Goal: Check status: Check status

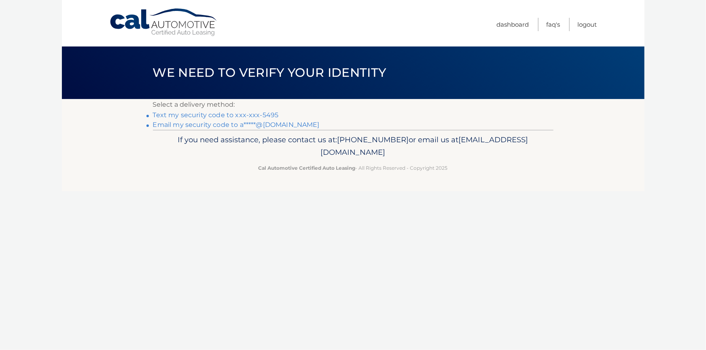
click at [220, 117] on link "Text my security code to xxx-xxx-5495" at bounding box center [216, 115] width 126 height 8
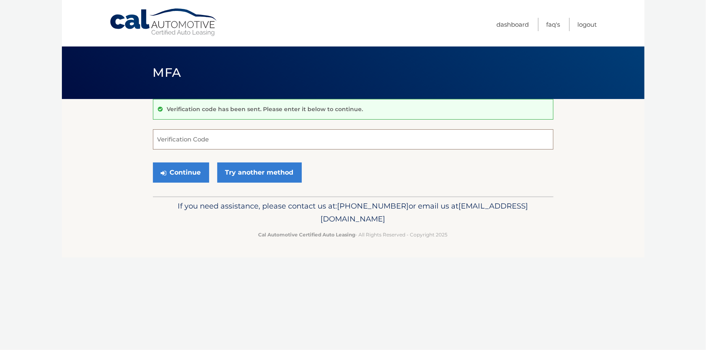
click at [185, 142] on input "Verification Code" at bounding box center [353, 139] width 401 height 20
click at [167, 139] on input "Verification Code" at bounding box center [353, 139] width 401 height 20
click at [187, 143] on input "Verification Code" at bounding box center [353, 139] width 401 height 20
type input "148460"
click at [176, 175] on button "Continue" at bounding box center [181, 173] width 56 height 20
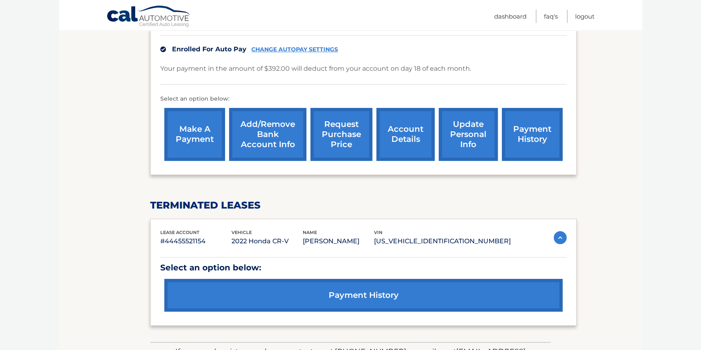
scroll to position [255, 0]
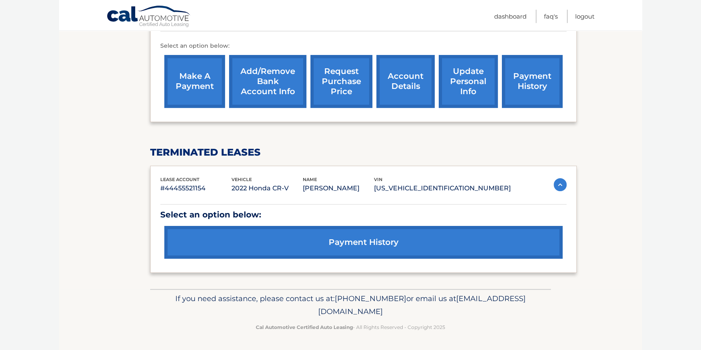
click at [355, 240] on link "payment history" at bounding box center [363, 242] width 398 height 33
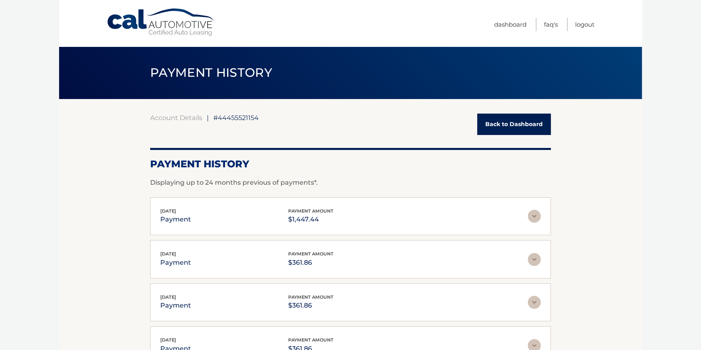
click at [530, 216] on img at bounding box center [534, 216] width 13 height 13
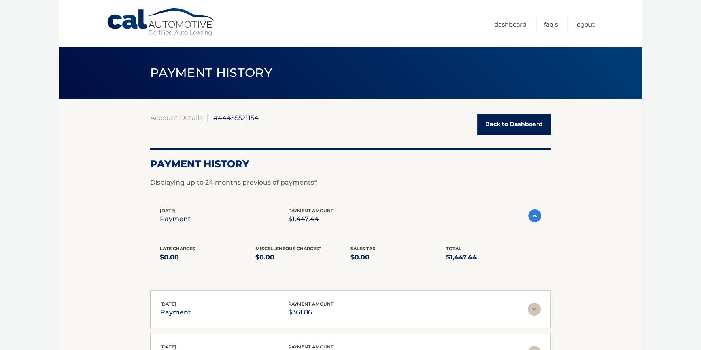
click at [493, 127] on link "Back to Dashboard" at bounding box center [514, 124] width 74 height 21
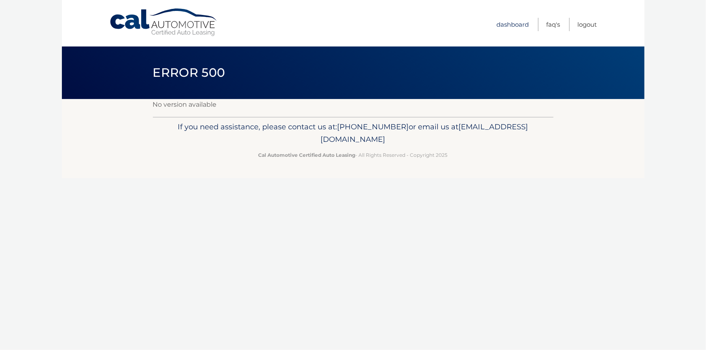
click at [506, 24] on link "Dashboard" at bounding box center [513, 24] width 32 height 13
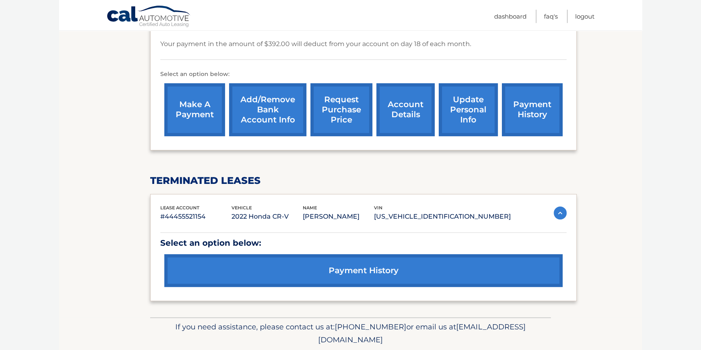
scroll to position [255, 0]
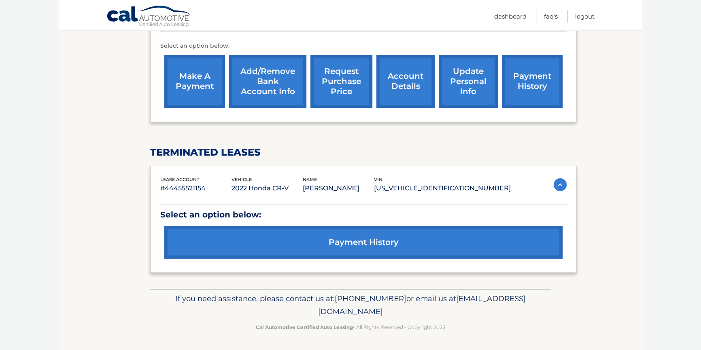
click at [338, 243] on link "payment history" at bounding box center [363, 242] width 398 height 33
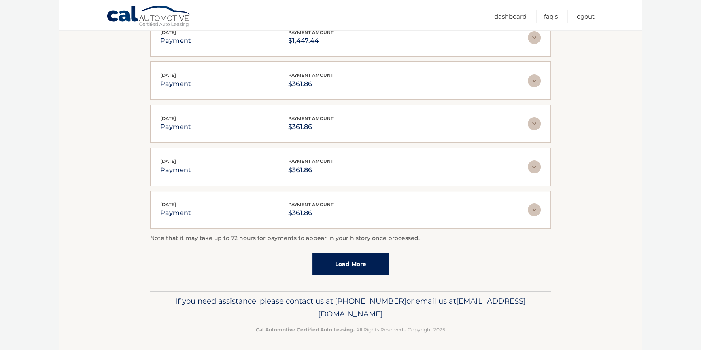
scroll to position [182, 0]
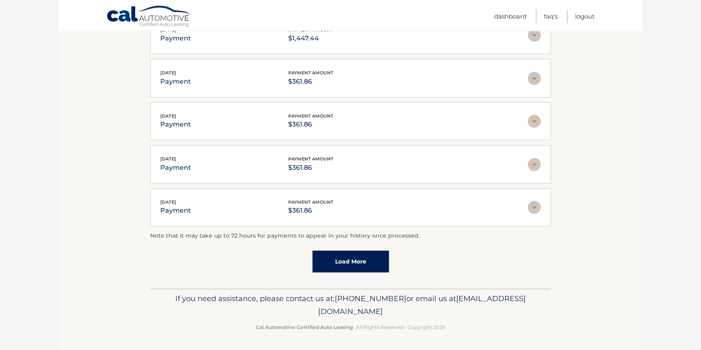
click at [339, 259] on link "Load More" at bounding box center [350, 262] width 76 height 22
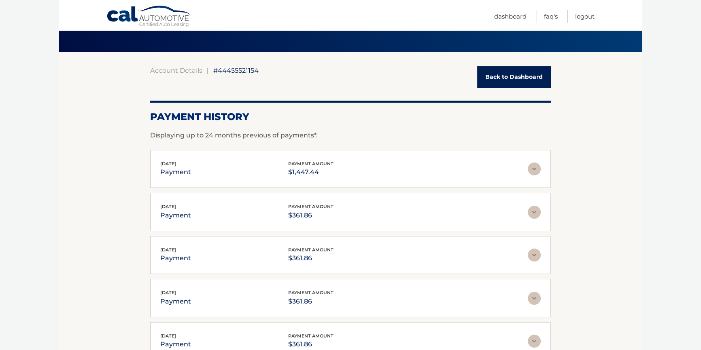
scroll to position [0, 0]
